Goal: Transaction & Acquisition: Purchase product/service

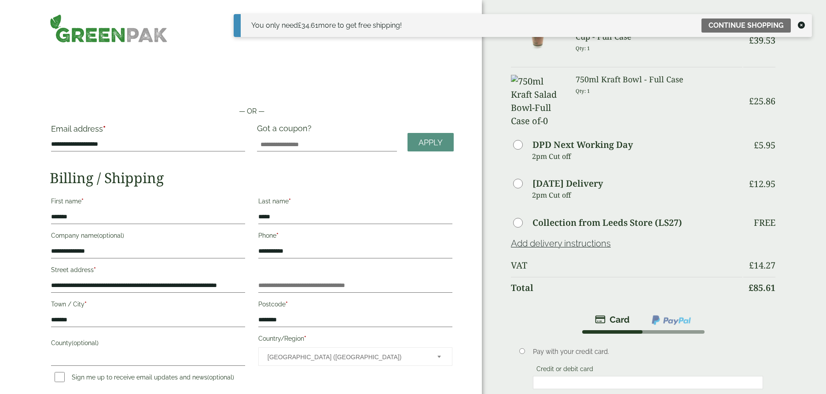
click at [801, 25] on icon at bounding box center [801, 25] width 7 height 7
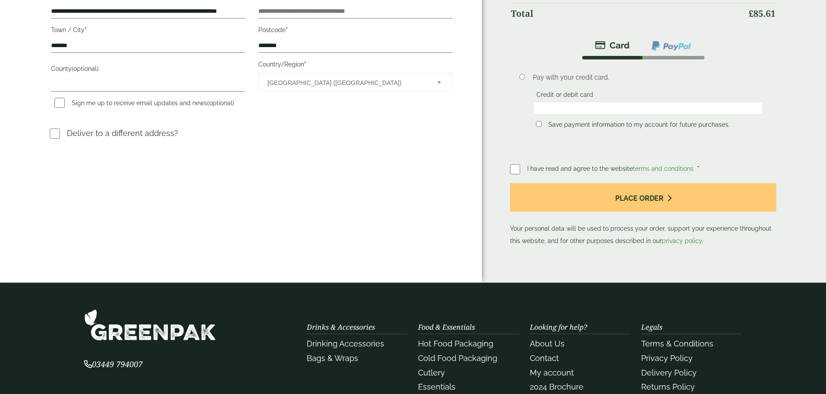
scroll to position [84, 0]
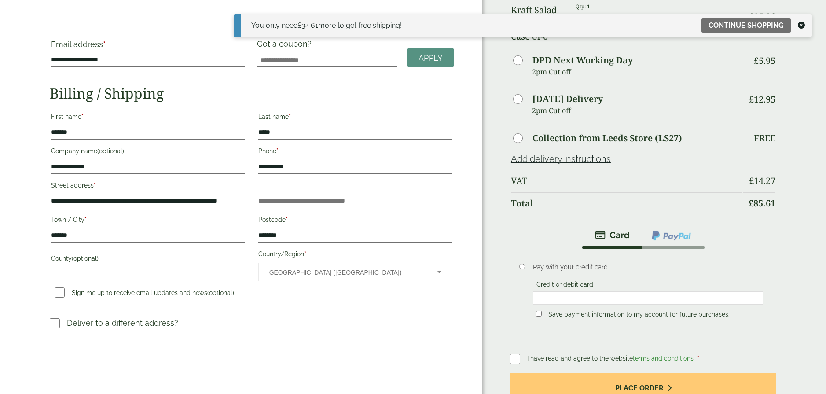
scroll to position [130, 0]
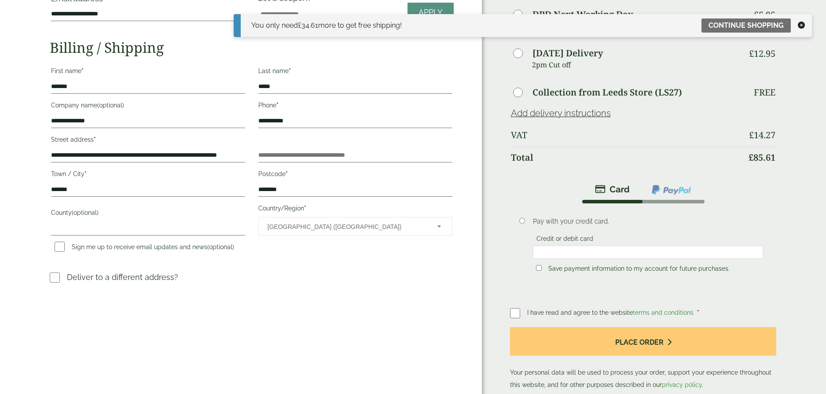
click at [800, 22] on icon at bounding box center [801, 25] width 7 height 7
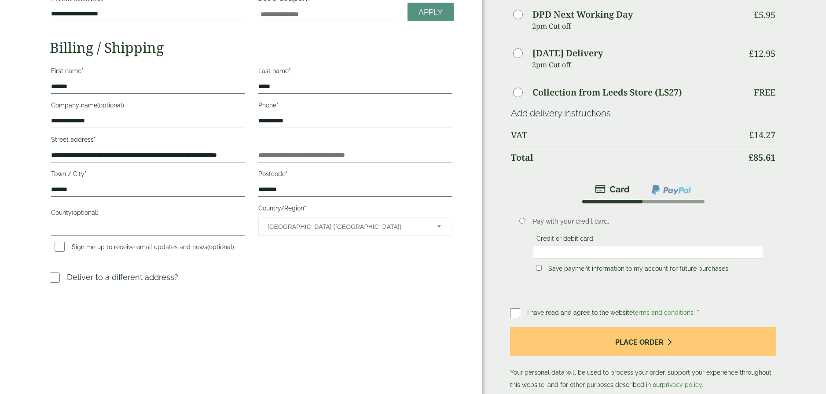
click at [789, 283] on div "Order Summary Item Ammount 10oz Green Effect Double Wall Hot Drink Cup - Full C…" at bounding box center [654, 148] width 344 height 556
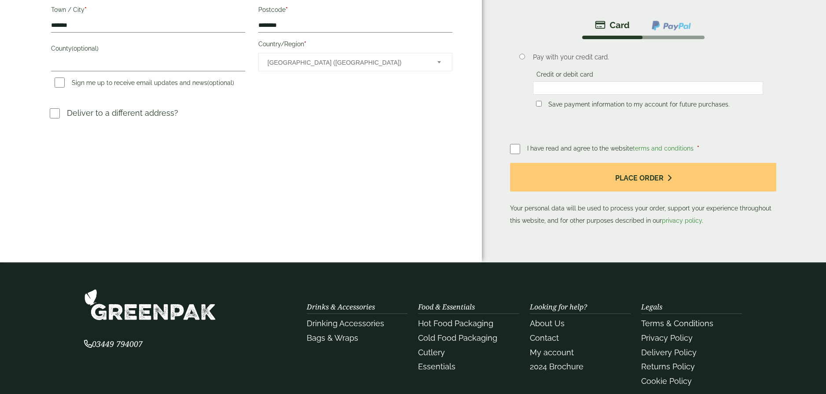
scroll to position [97, 0]
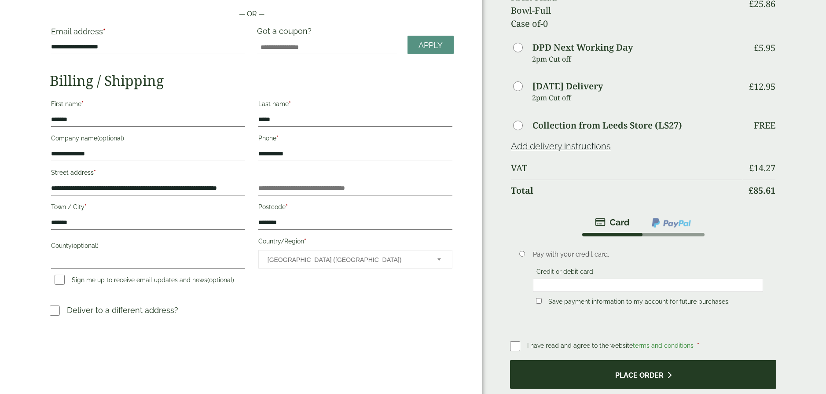
click at [650, 367] on button "Place order" at bounding box center [643, 374] width 266 height 29
